Goal: Information Seeking & Learning: Check status

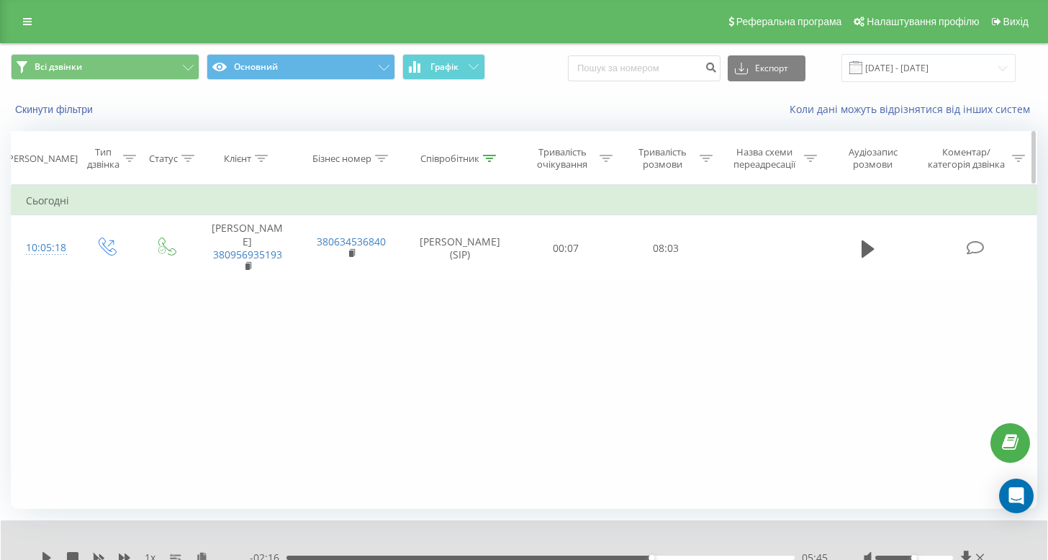
click at [492, 156] on icon at bounding box center [489, 158] width 13 height 7
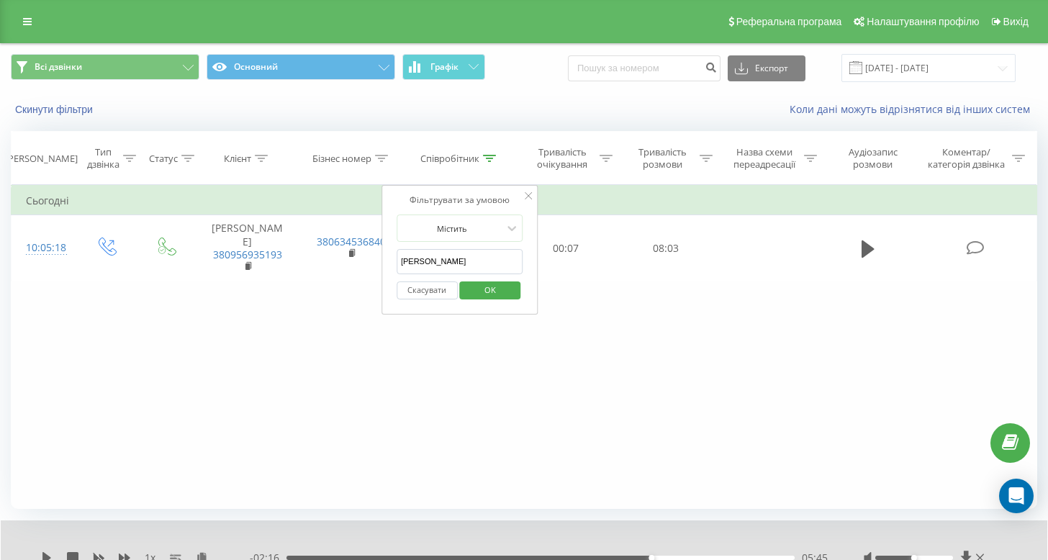
drag, startPoint x: 323, startPoint y: 283, endPoint x: 273, endPoint y: 289, distance: 50.0
click at [273, 289] on div "Фільтрувати за умовою Дорівнює Введіть значення Скасувати OK Фільтрувати за умо…" at bounding box center [524, 347] width 1027 height 324
type input "[PERSON_NAME]"
click at [487, 286] on span "OK" at bounding box center [490, 290] width 40 height 22
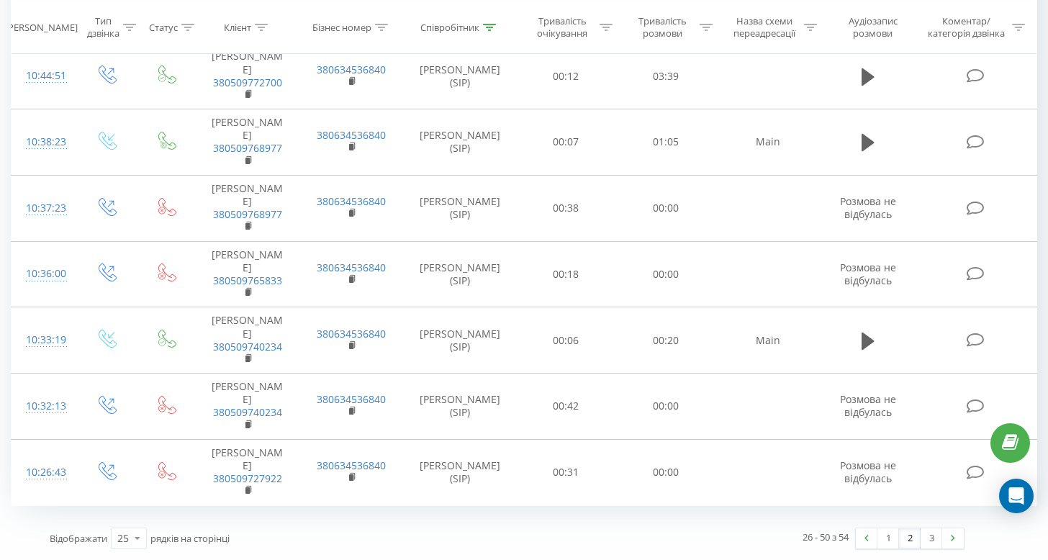
scroll to position [1503, 0]
